Goal: Transaction & Acquisition: Purchase product/service

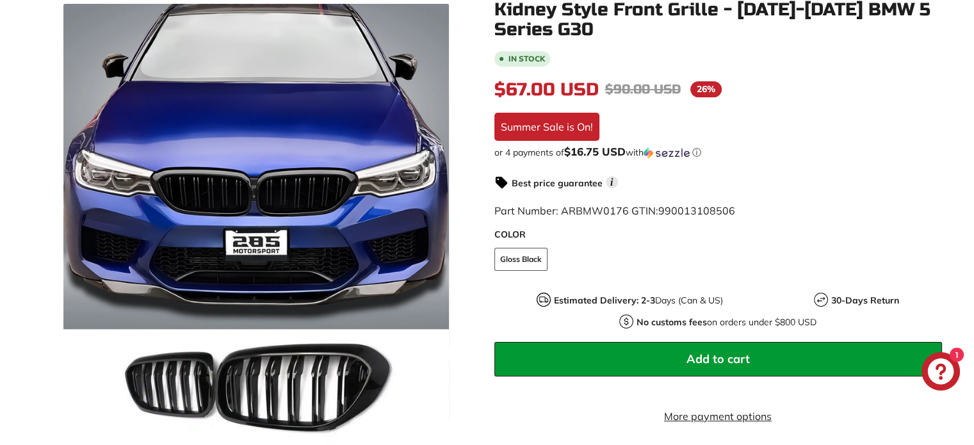
scroll to position [215, 0]
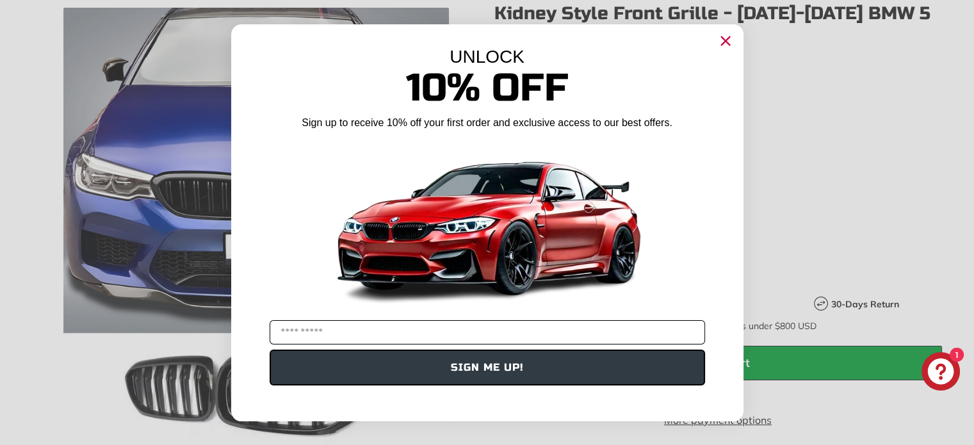
click at [493, 334] on input "YOUR EMAIL" at bounding box center [486, 332] width 435 height 24
type input "**********"
click at [492, 373] on button "SIGN ME UP!" at bounding box center [486, 367] width 435 height 36
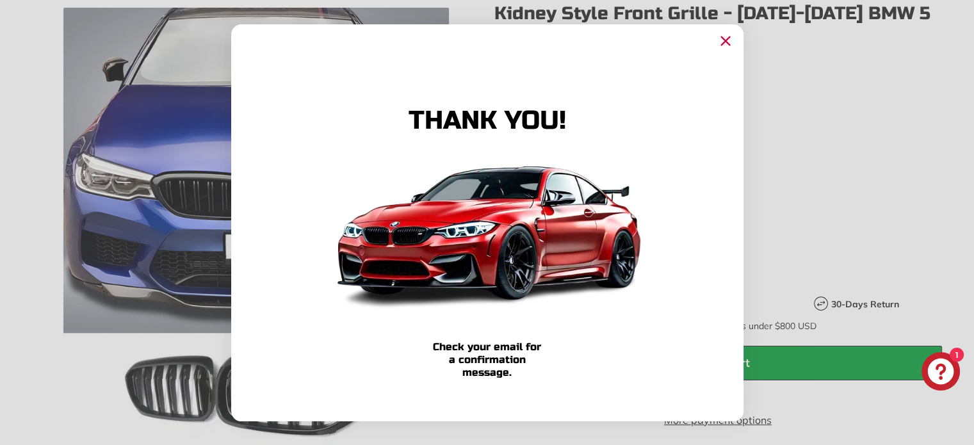
click at [725, 36] on circle "Close dialog" at bounding box center [724, 40] width 19 height 19
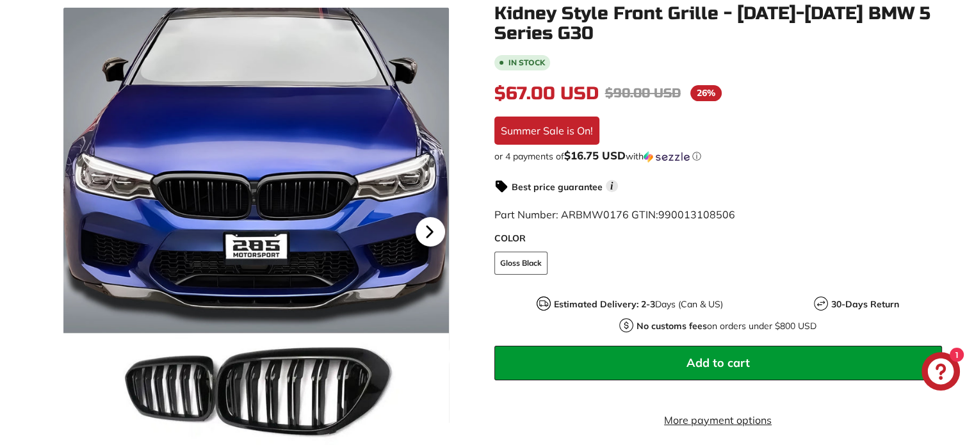
click at [428, 232] on icon at bounding box center [429, 232] width 5 height 11
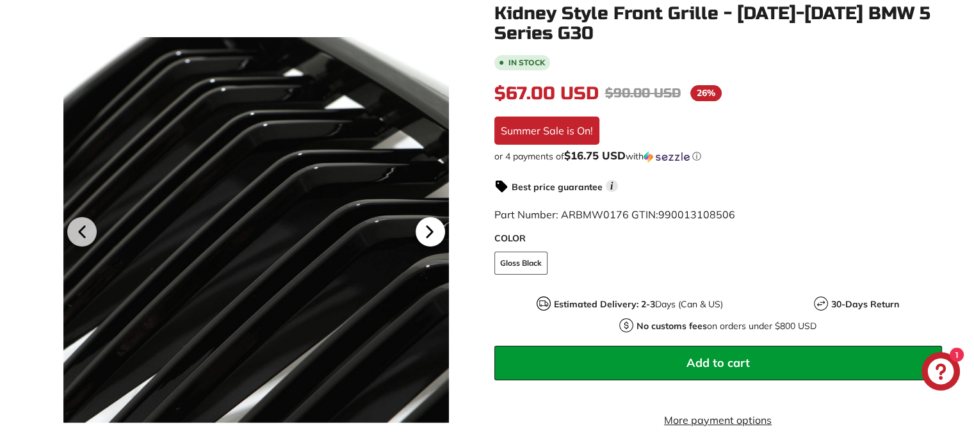
click at [428, 232] on icon at bounding box center [429, 232] width 5 height 11
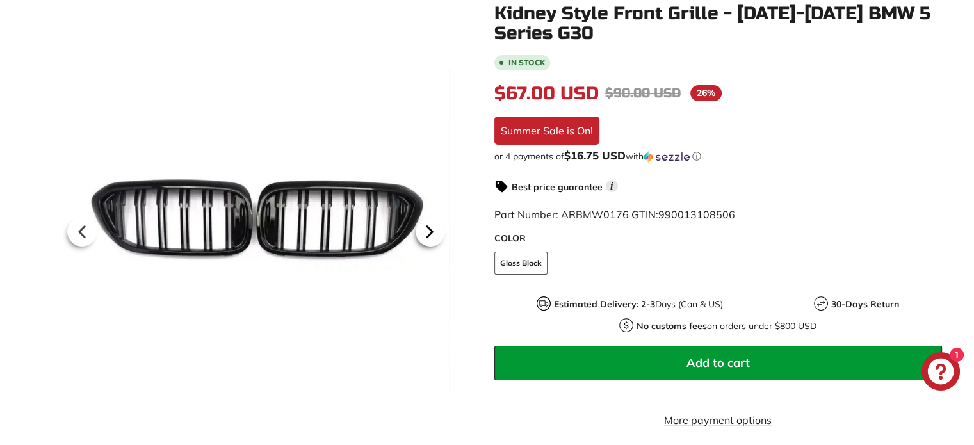
click at [428, 232] on icon at bounding box center [429, 232] width 5 height 11
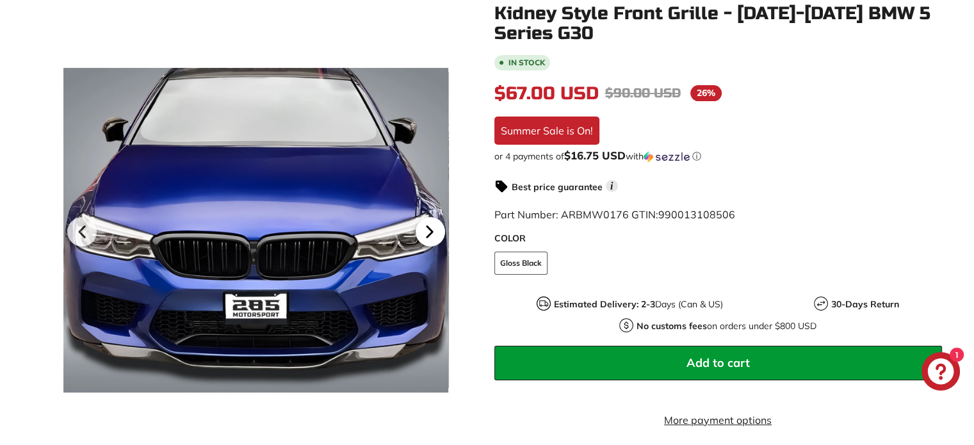
click at [428, 232] on icon at bounding box center [429, 232] width 5 height 11
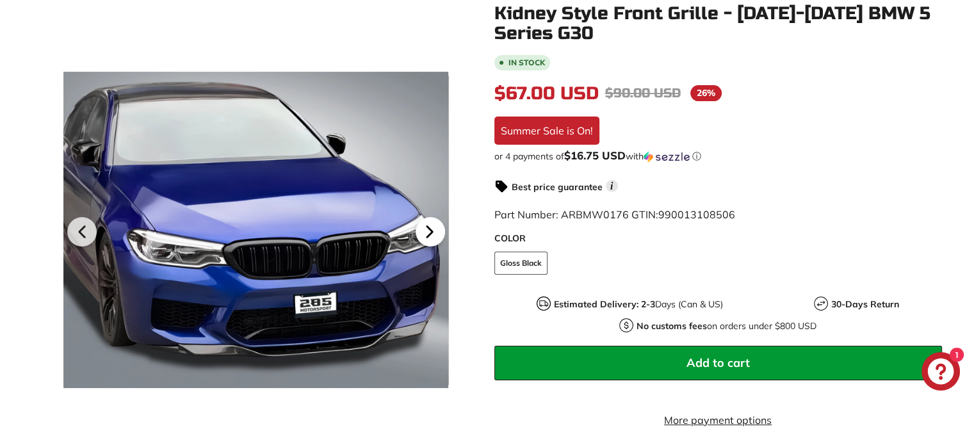
click at [428, 232] on icon at bounding box center [429, 232] width 5 height 11
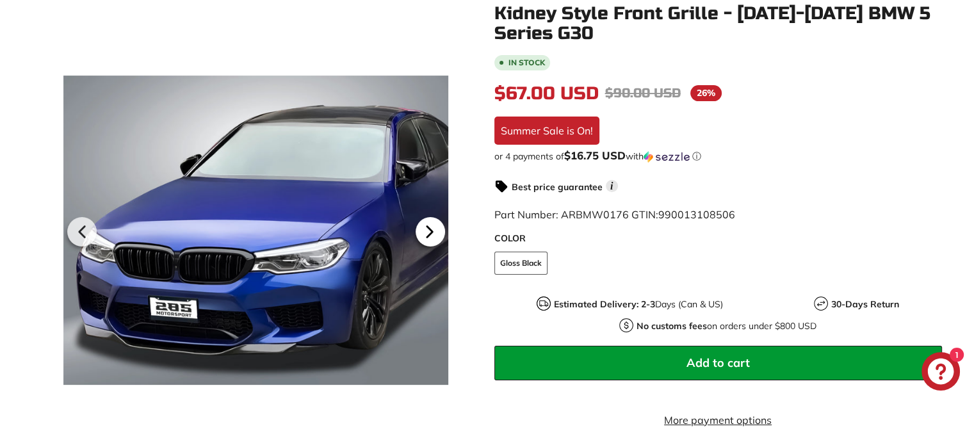
scroll to position [0, 130]
click at [428, 232] on icon at bounding box center [429, 232] width 5 height 11
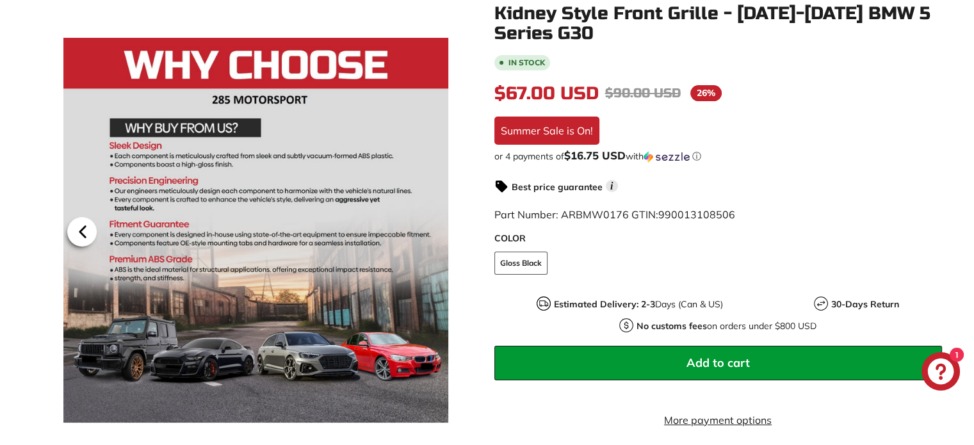
click at [78, 243] on icon at bounding box center [82, 232] width 29 height 29
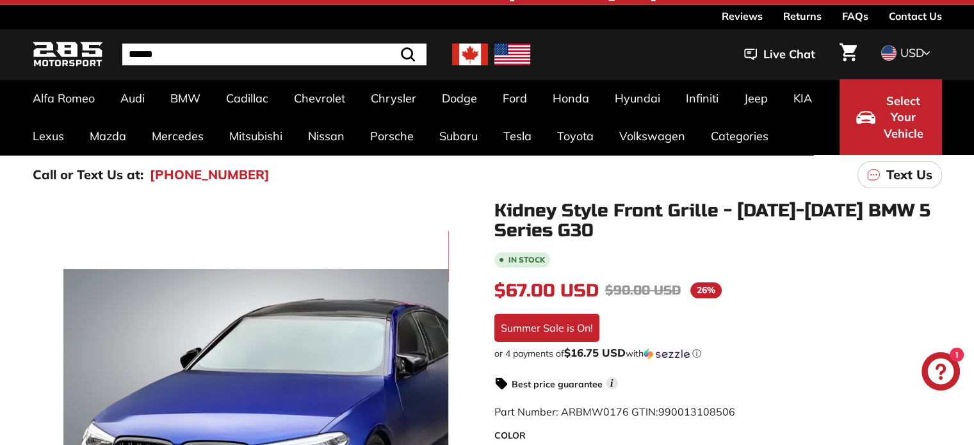
scroll to position [0, 0]
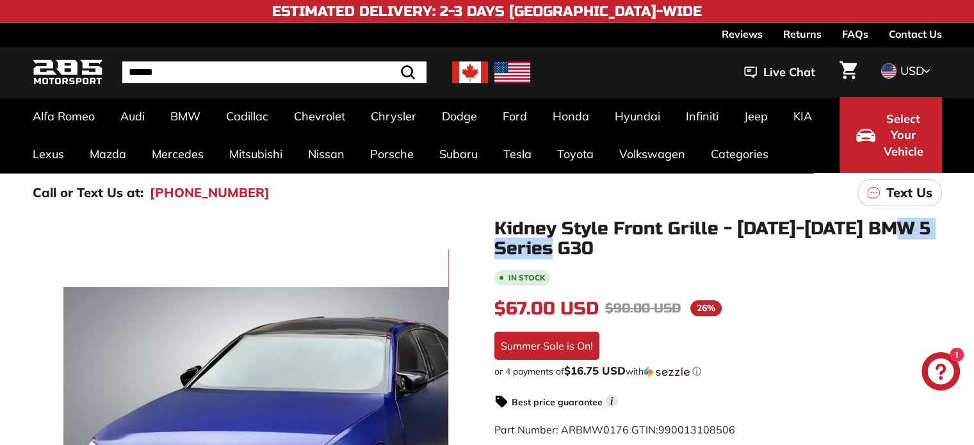
drag, startPoint x: 655, startPoint y: 240, endPoint x: 492, endPoint y: 244, distance: 163.9
click at [228, 70] on input "Search" at bounding box center [258, 72] width 272 height 22
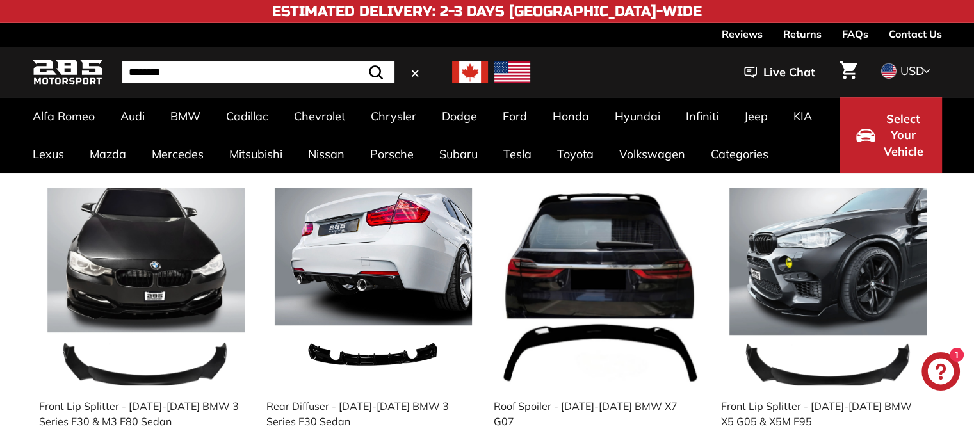
type input "********"
click at [357, 61] on button ".cls-1{fill:none;stroke:#000;stroke-miterlimit:10;stroke-width:2px} Search" at bounding box center [375, 72] width 37 height 22
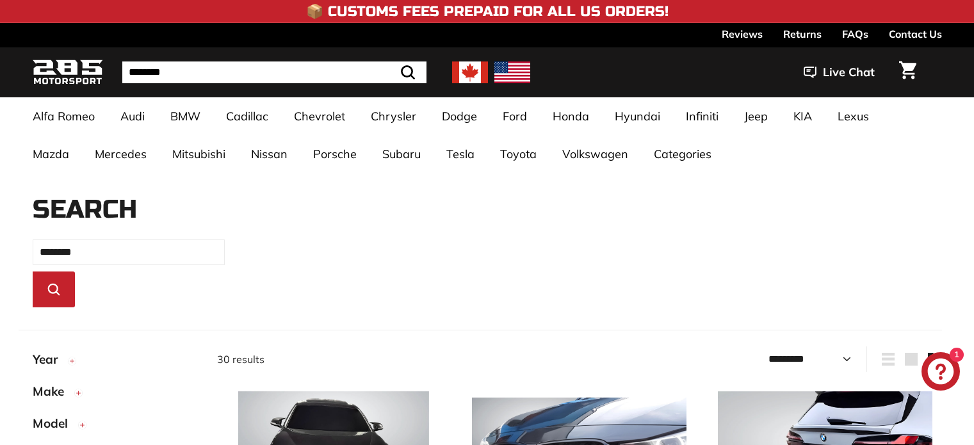
select select "*********"
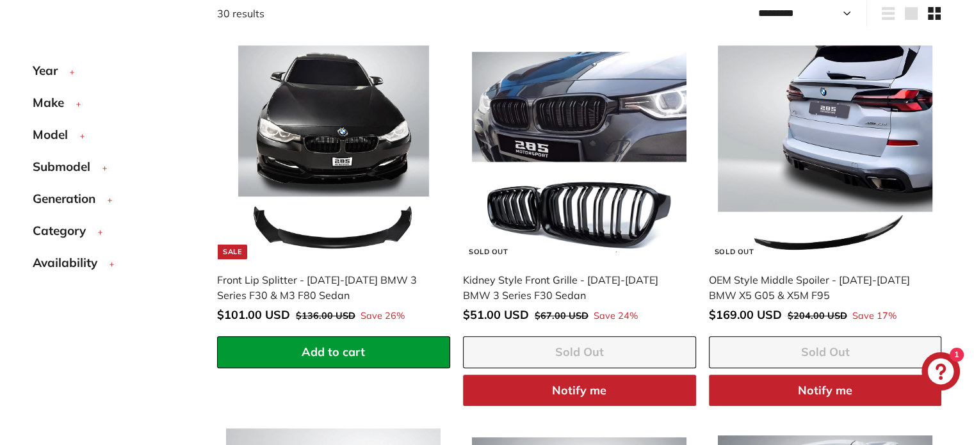
click at [70, 73] on circle "button" at bounding box center [71, 72] width 7 height 7
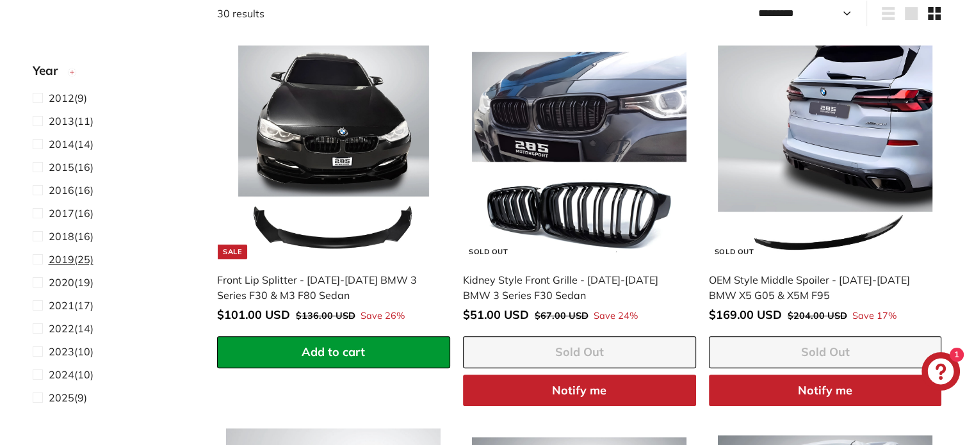
click at [67, 259] on span "2019" at bounding box center [62, 259] width 26 height 13
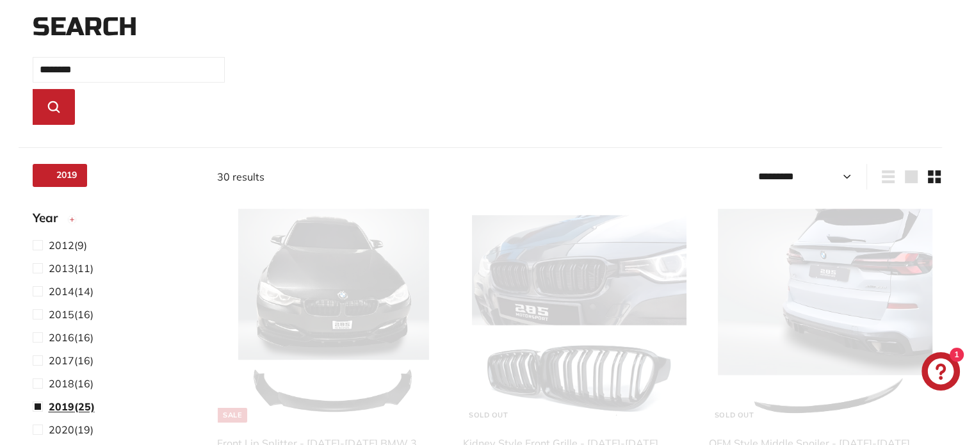
scroll to position [150, 0]
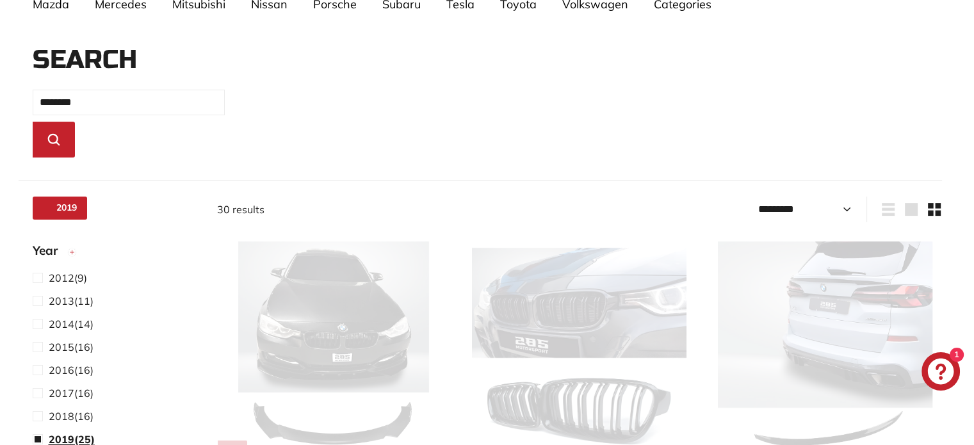
select select "*********"
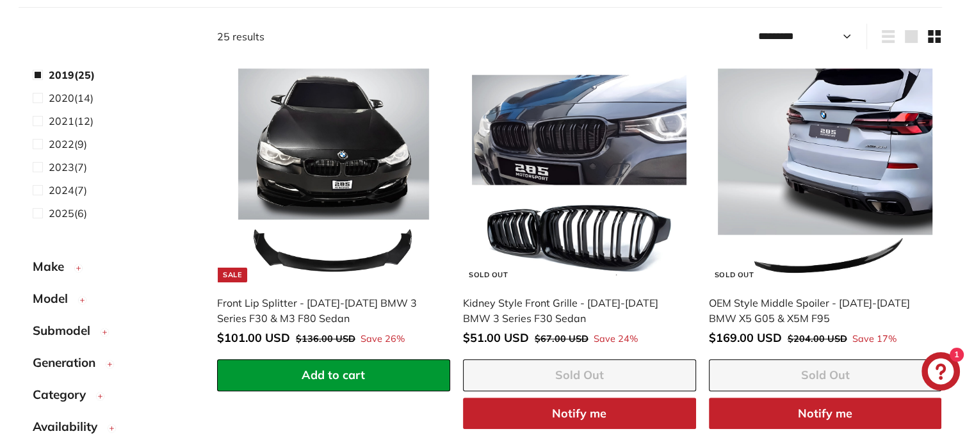
scroll to position [330, 0]
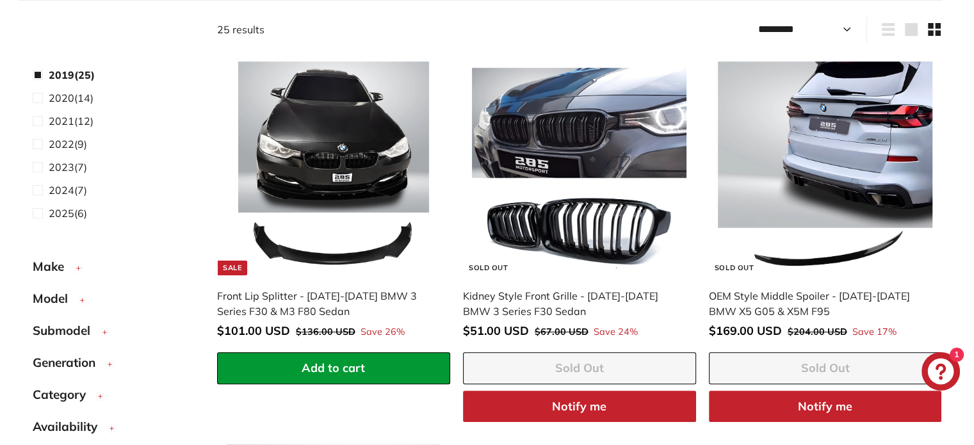
click at [74, 266] on icon "button" at bounding box center [79, 268] width 10 height 23
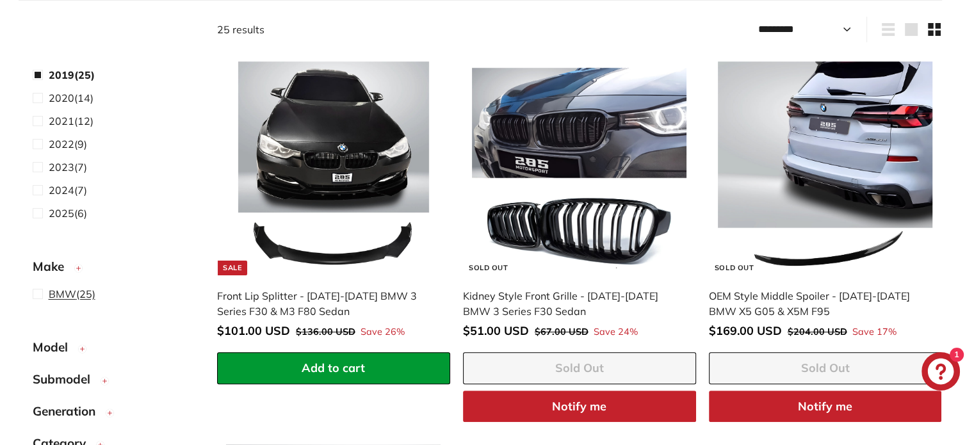
click at [75, 294] on span "BMW (25)" at bounding box center [72, 293] width 47 height 15
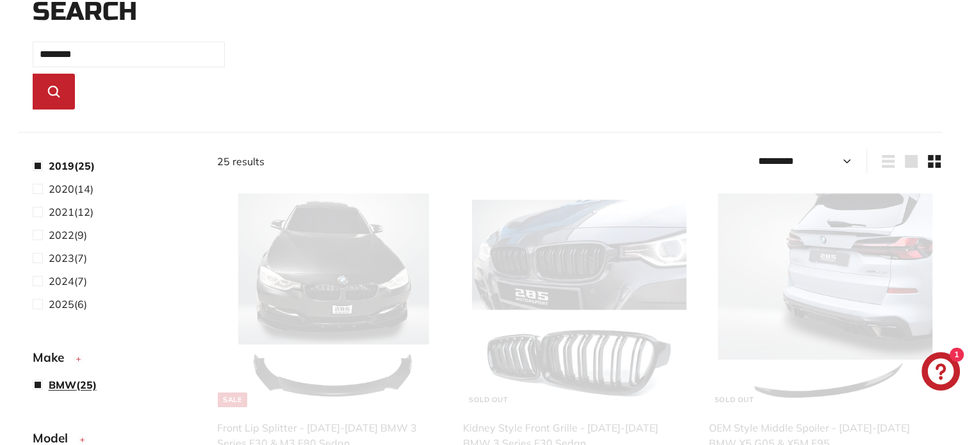
scroll to position [150, 0]
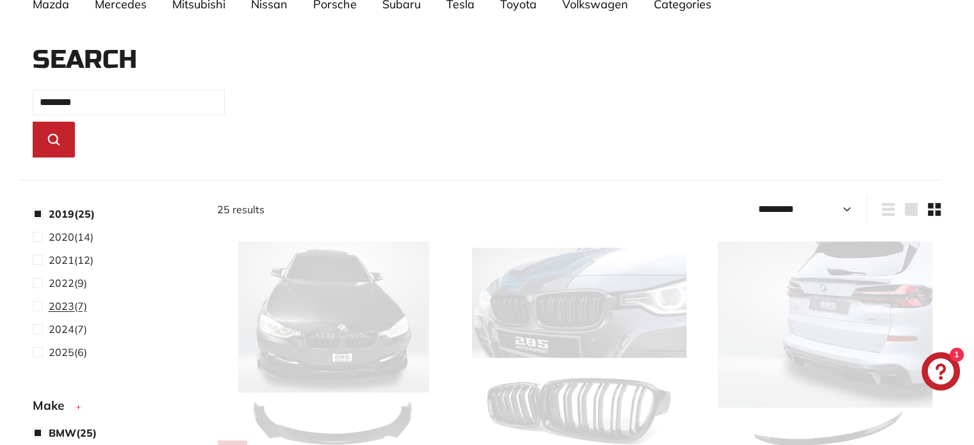
select select "*********"
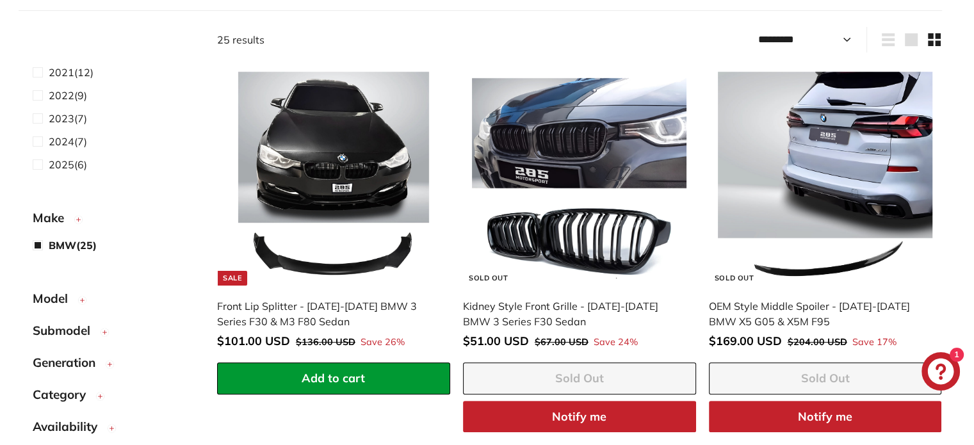
scroll to position [321, 0]
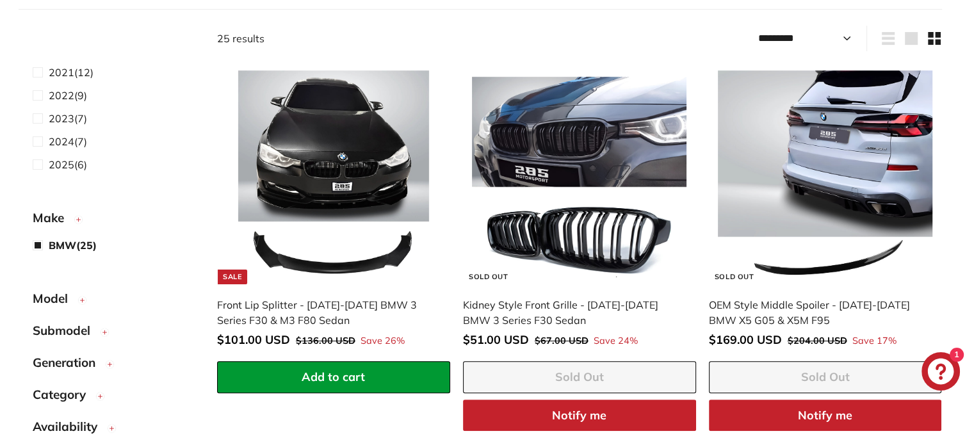
click at [82, 298] on line "button" at bounding box center [82, 300] width 0 height 4
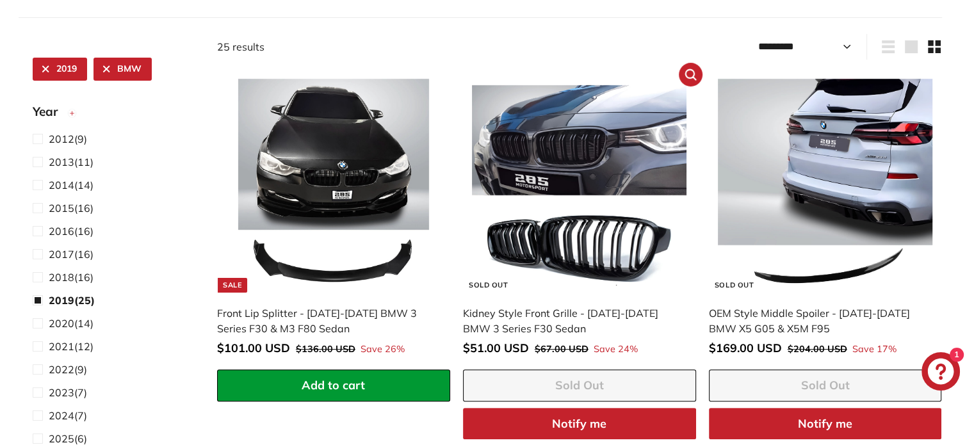
scroll to position [0, 0]
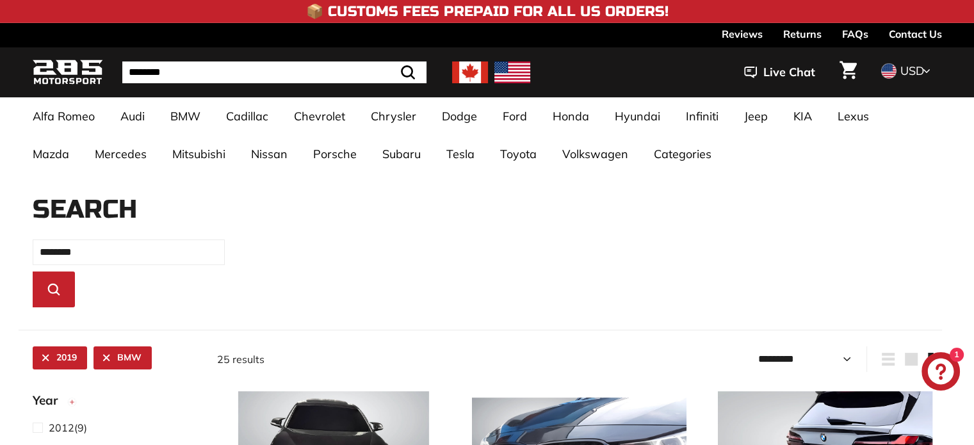
scroll to position [330, 0]
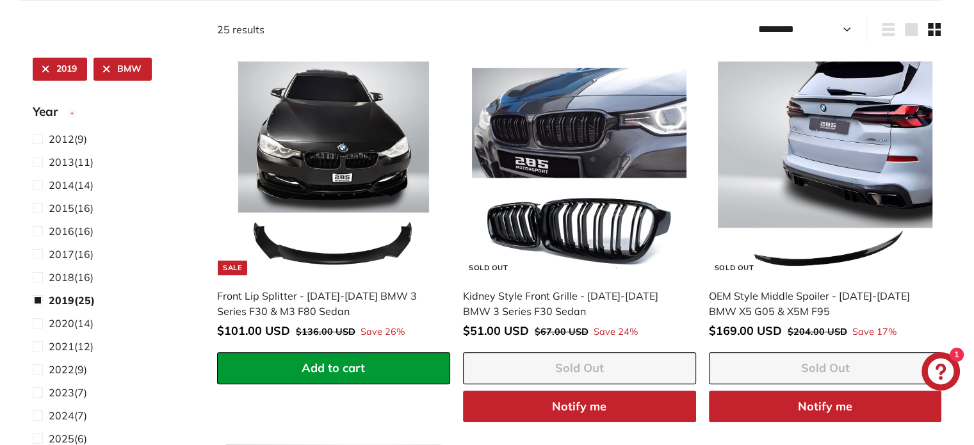
select select "*********"
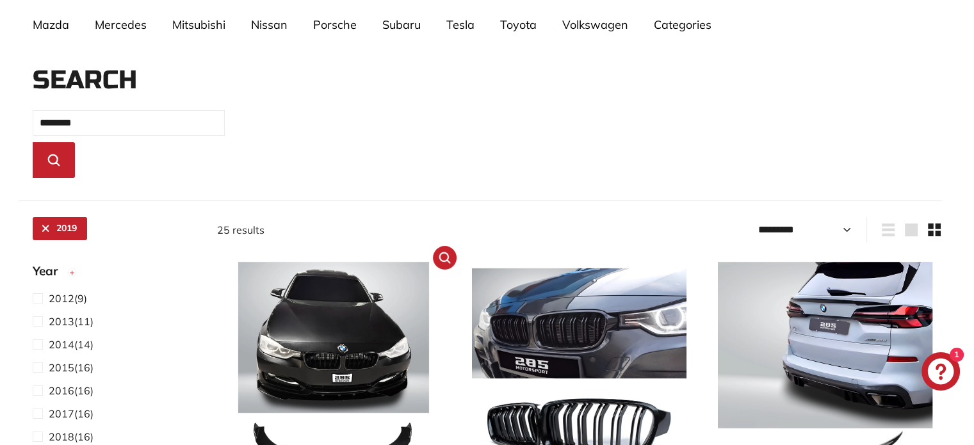
scroll to position [0, 0]
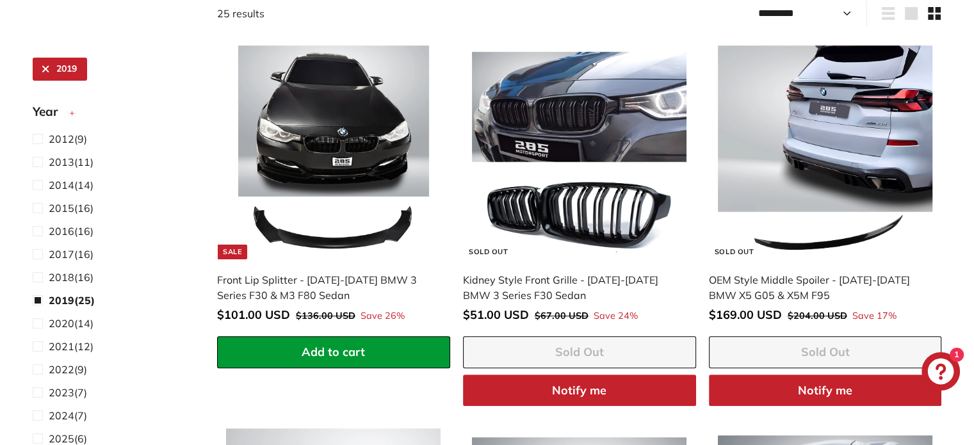
select select "*********"
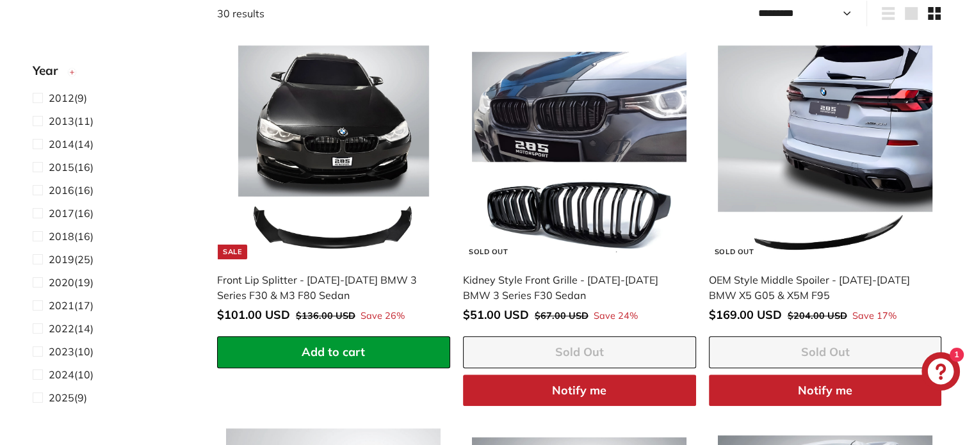
scroll to position [150, 0]
